Goal: Use online tool/utility: Utilize a website feature to perform a specific function

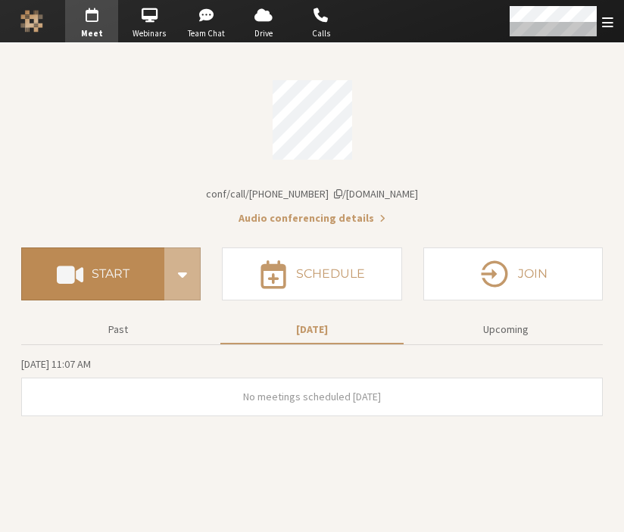
click at [122, 269] on h4 "Start" at bounding box center [111, 274] width 38 height 12
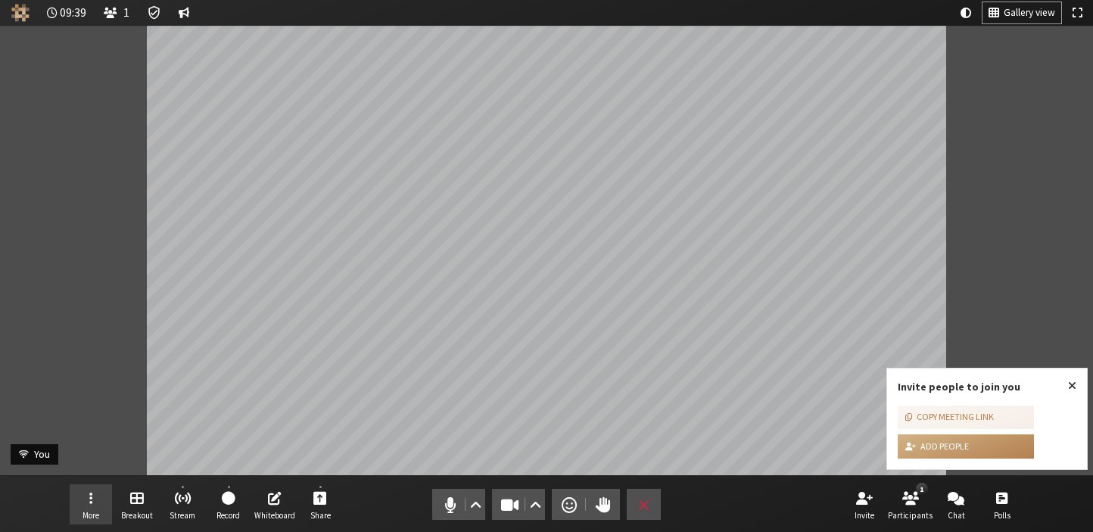
click at [96, 504] on button "More" at bounding box center [91, 504] width 42 height 41
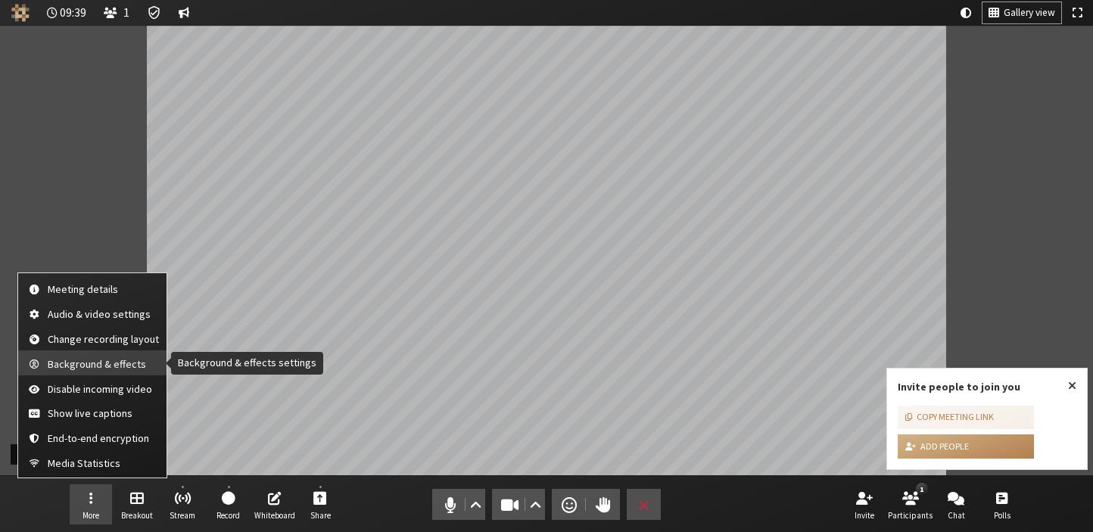
click at [114, 371] on button "Background & effects" at bounding box center [92, 362] width 148 height 25
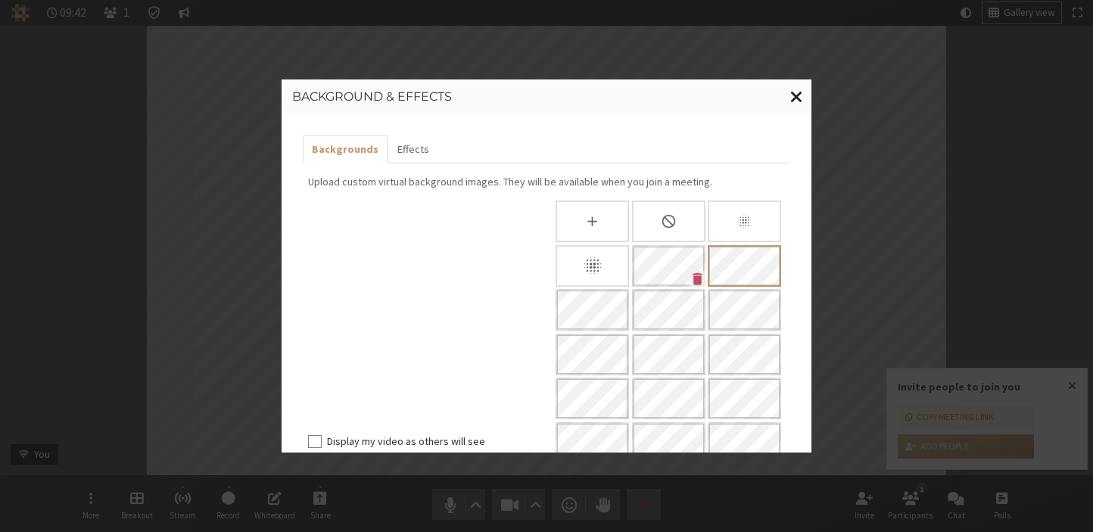
click at [800, 98] on span "Close modal" at bounding box center [796, 96] width 13 height 19
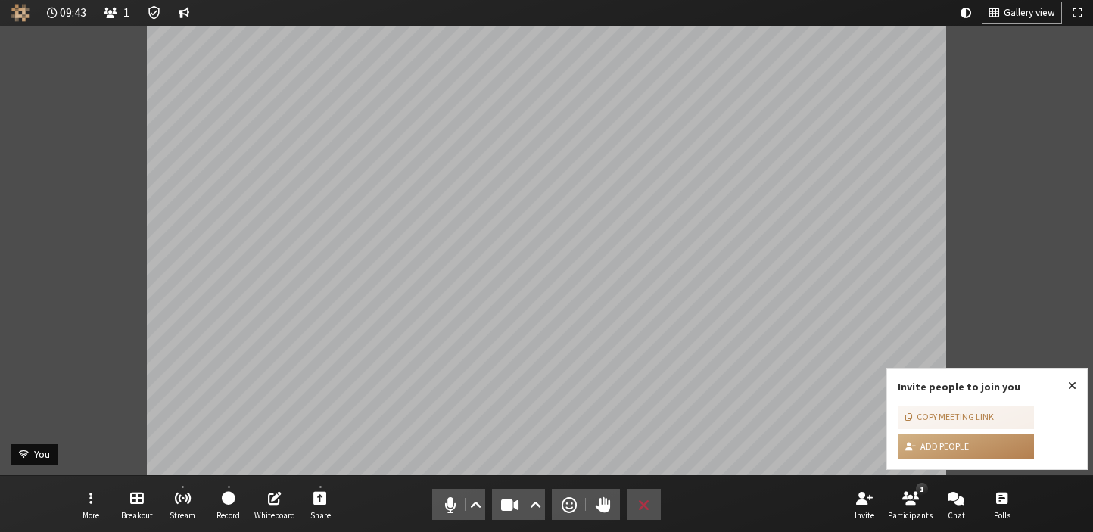
click at [1076, 185] on div "Participant" at bounding box center [546, 250] width 1093 height 449
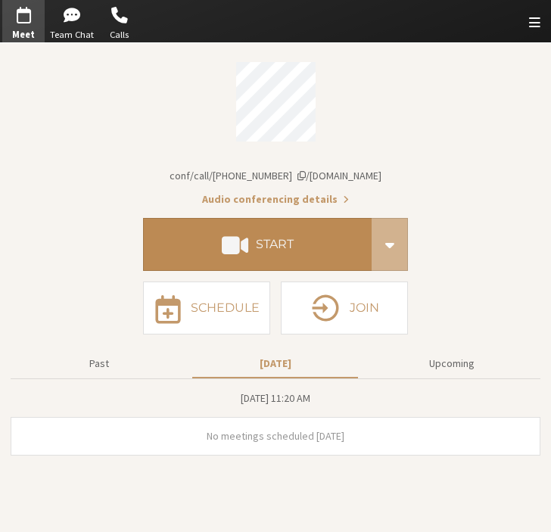
click at [252, 250] on button "Start" at bounding box center [257, 244] width 229 height 53
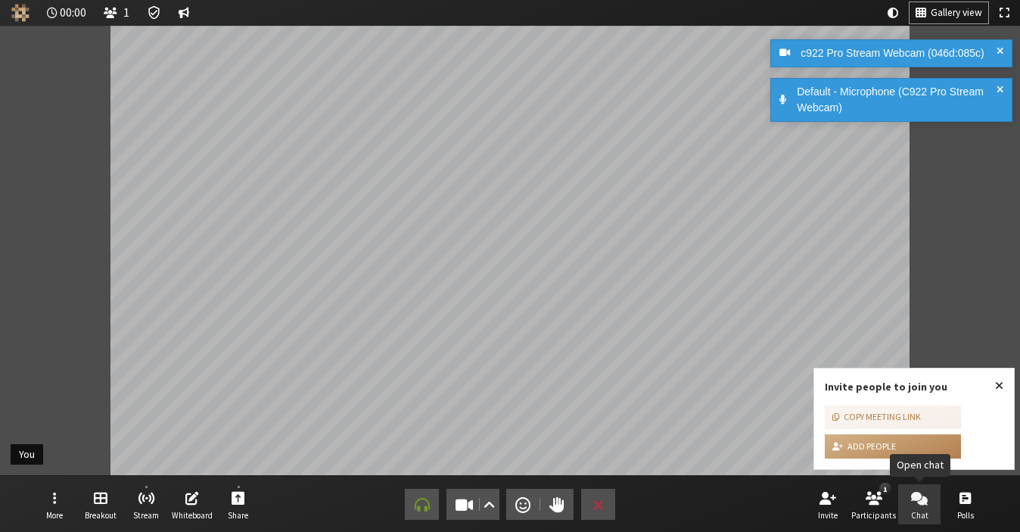
click at [918, 490] on span "Open chat" at bounding box center [919, 497] width 17 height 17
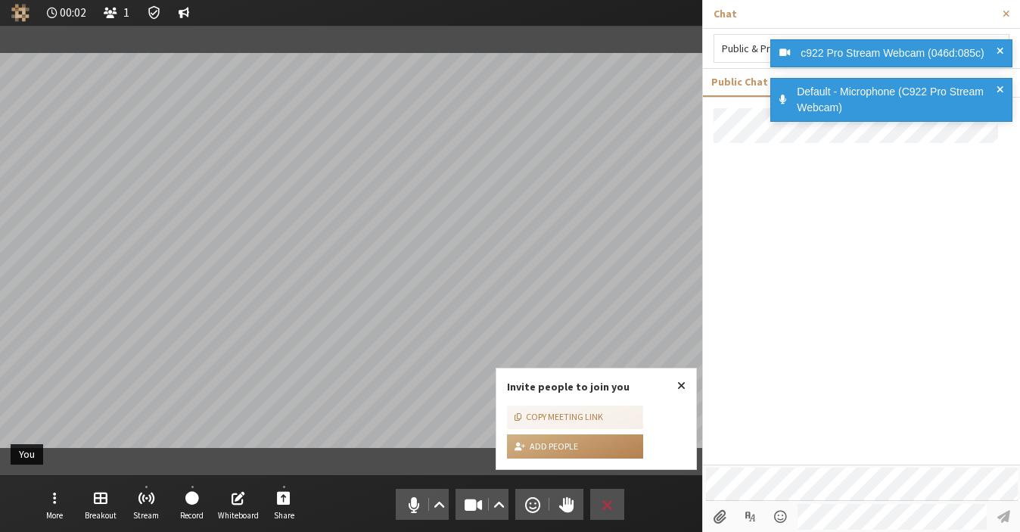
click at [801, 428] on div at bounding box center [861, 286] width 317 height 356
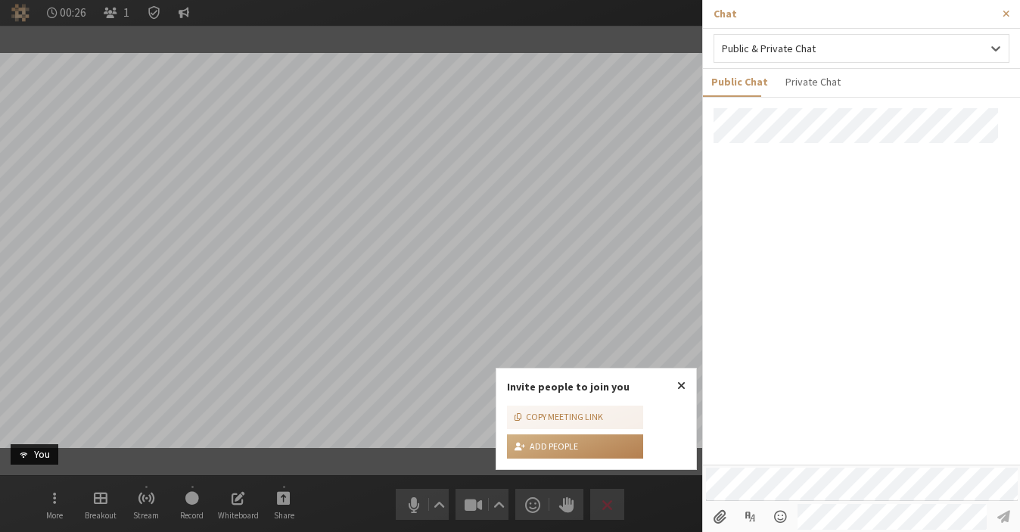
click at [892, 253] on div at bounding box center [861, 286] width 317 height 356
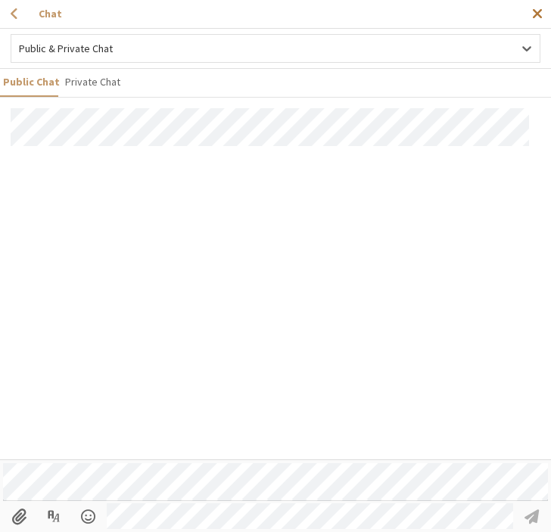
click at [540, 17] on span "Close sidebar" at bounding box center [537, 13] width 11 height 17
